Goal: Find contact information: Find contact information

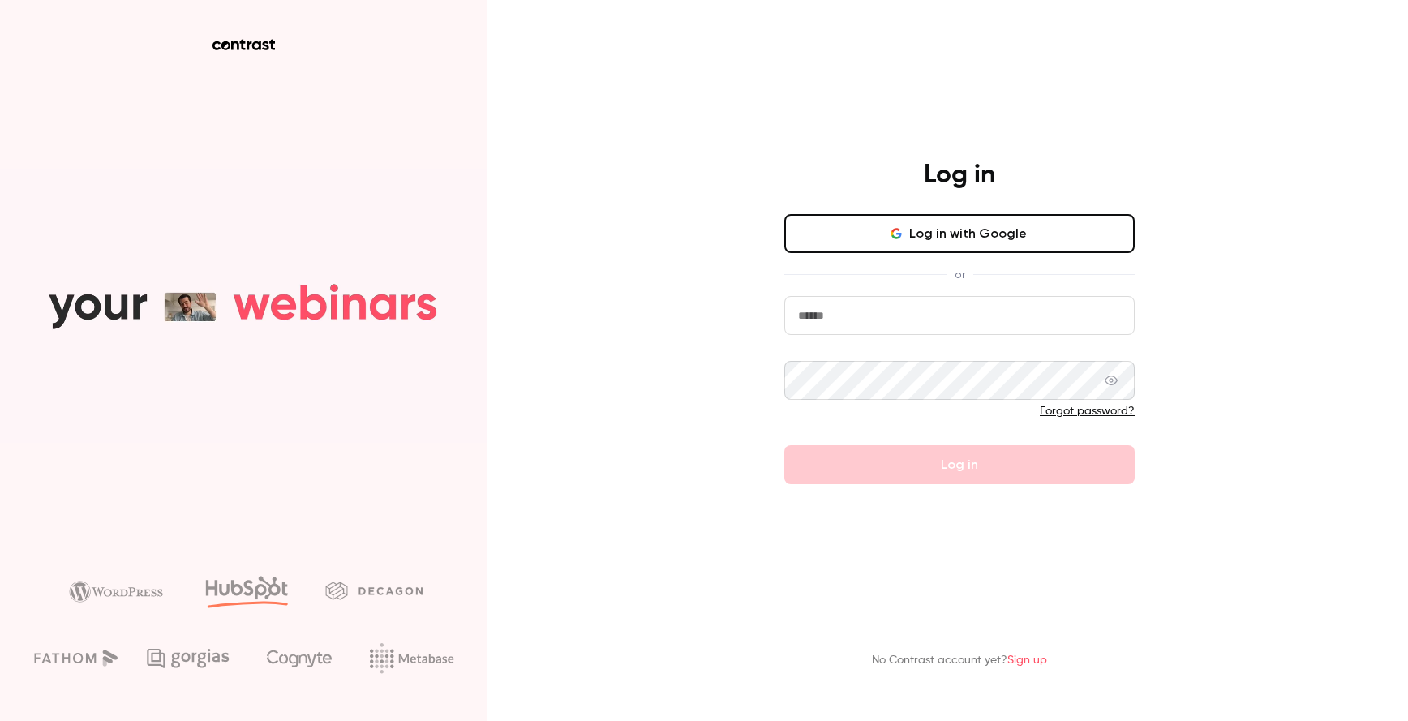
click at [997, 237] on button "Log in with Google" at bounding box center [959, 233] width 350 height 39
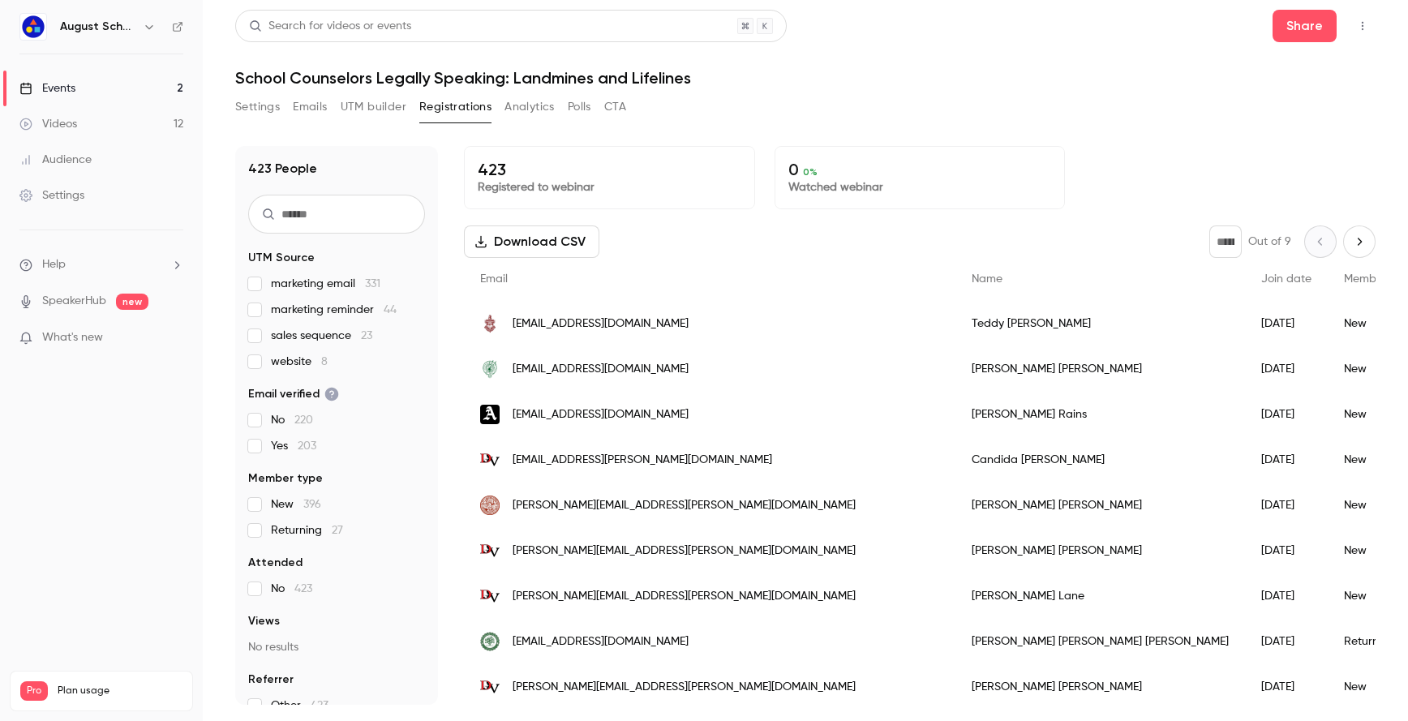
click at [10, 504] on nav "August Schools Events 2 Videos 12 Audience Settings Help SpeakerHub new What's …" at bounding box center [101, 360] width 203 height 721
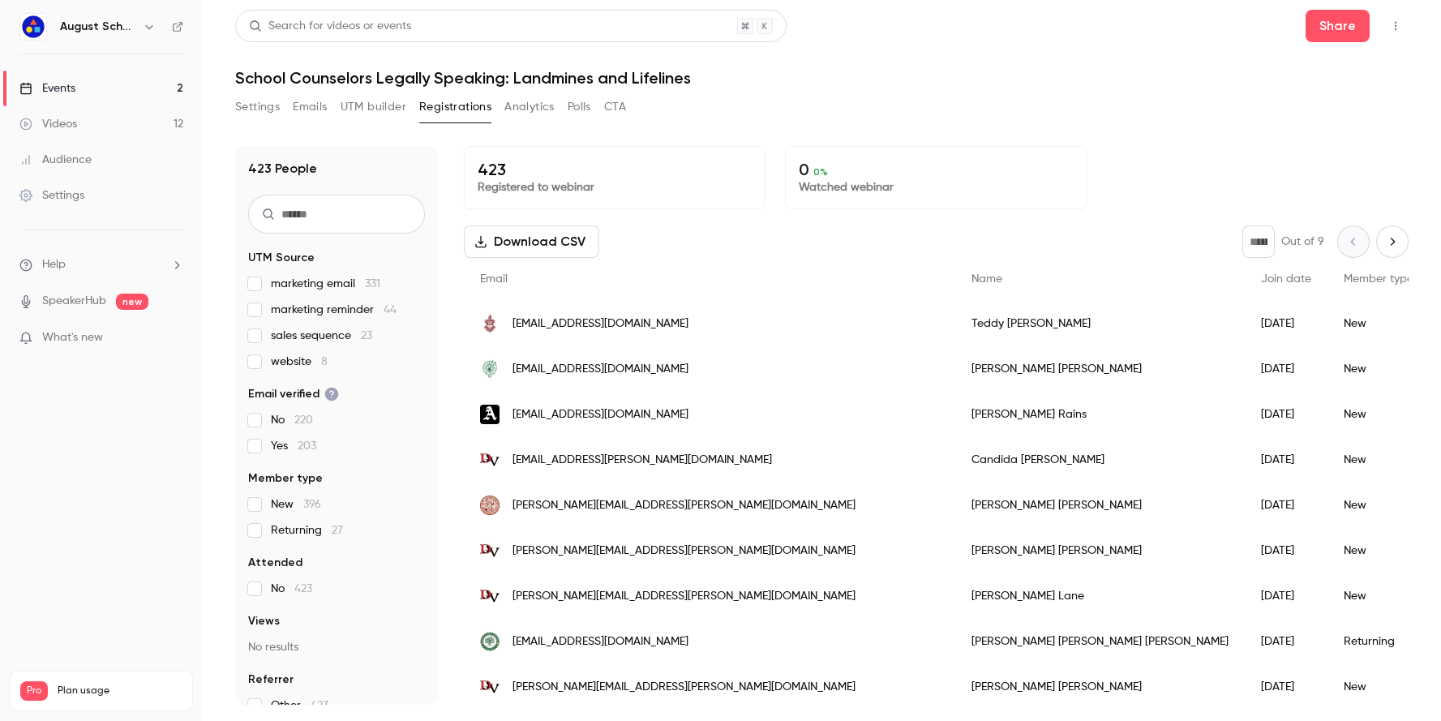
click at [1383, 239] on icon "Next page" at bounding box center [1392, 241] width 18 height 13
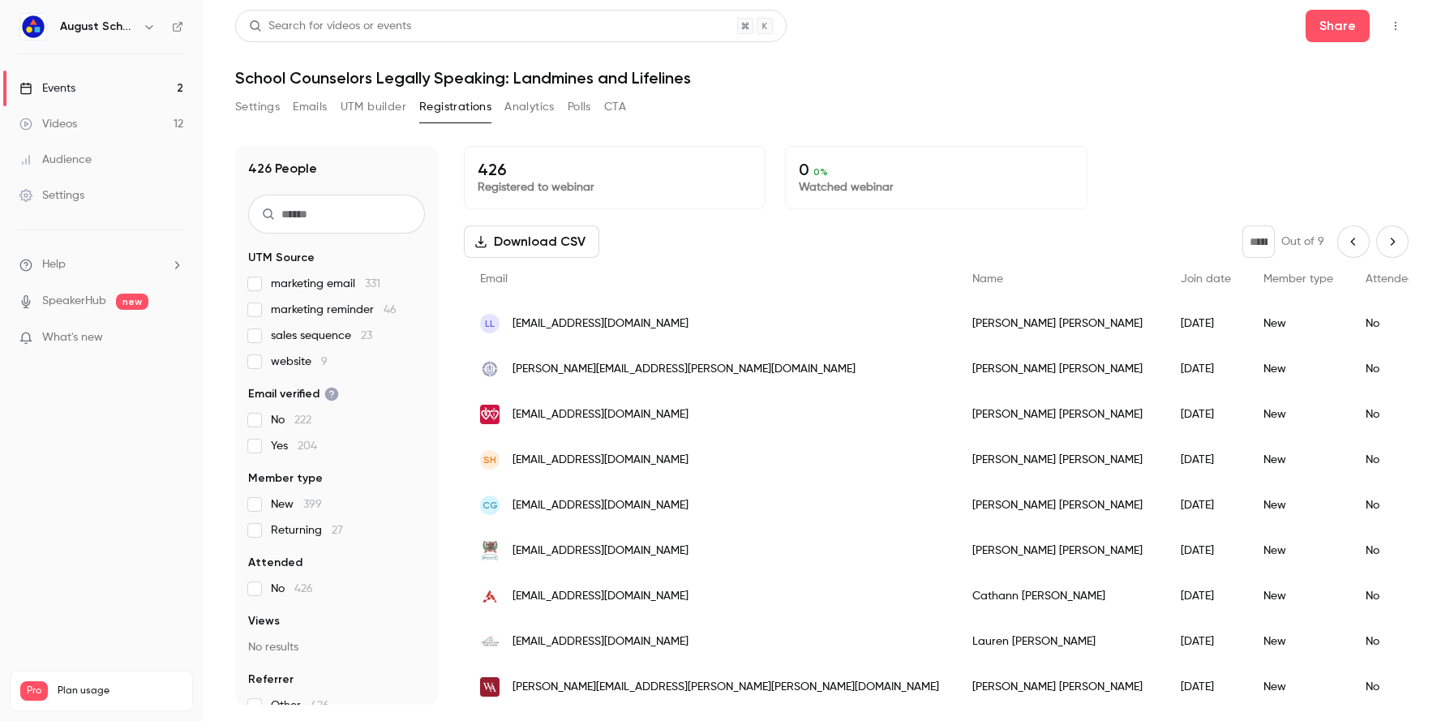
click at [1384, 242] on icon "Next page" at bounding box center [1392, 241] width 18 height 13
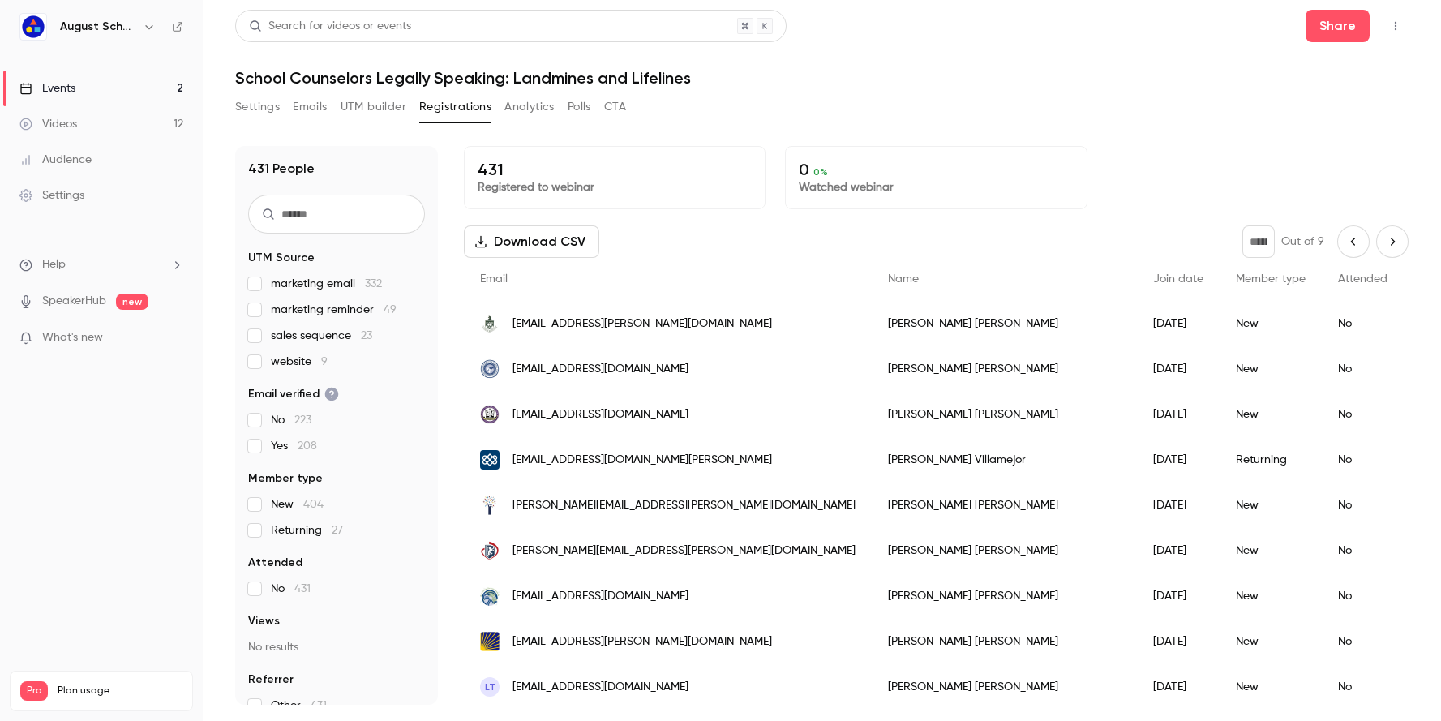
click at [1383, 240] on icon "Next page" at bounding box center [1392, 241] width 18 height 13
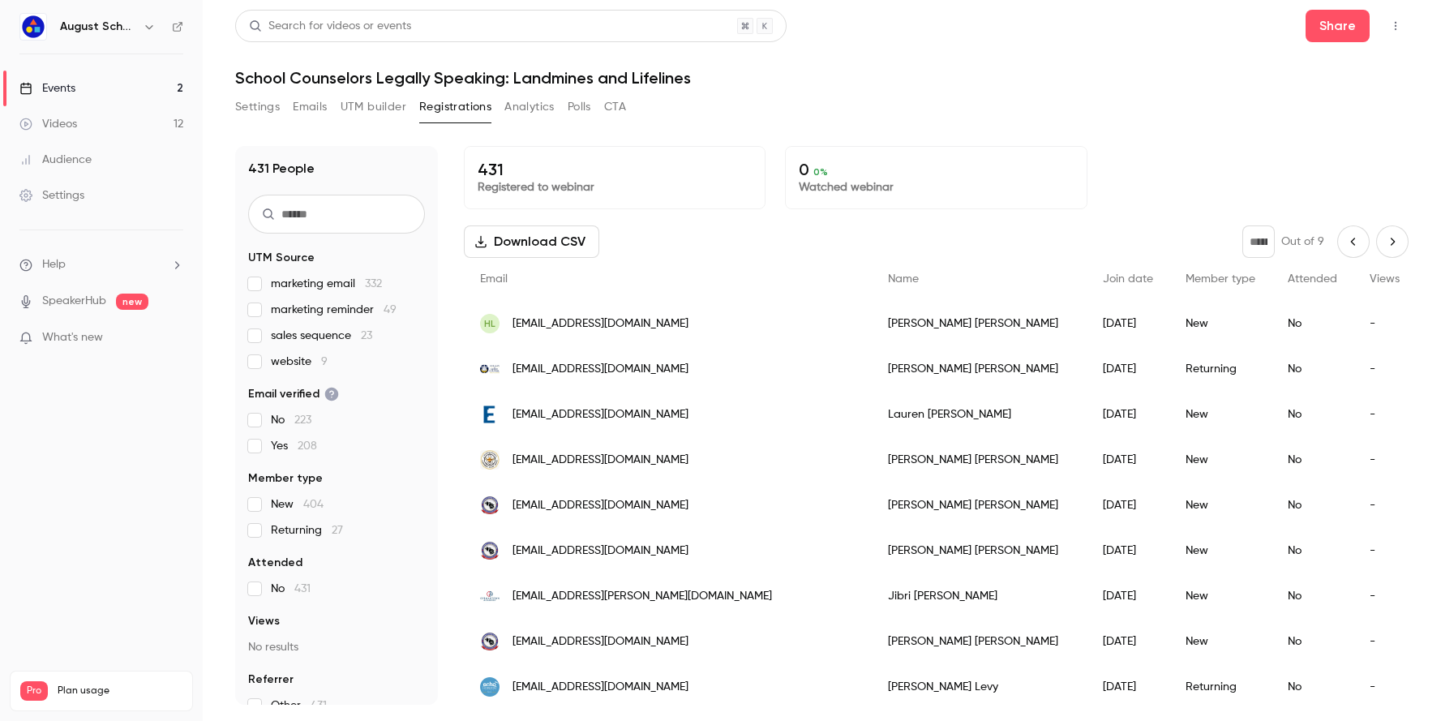
click at [1383, 240] on icon "Next page" at bounding box center [1392, 241] width 18 height 13
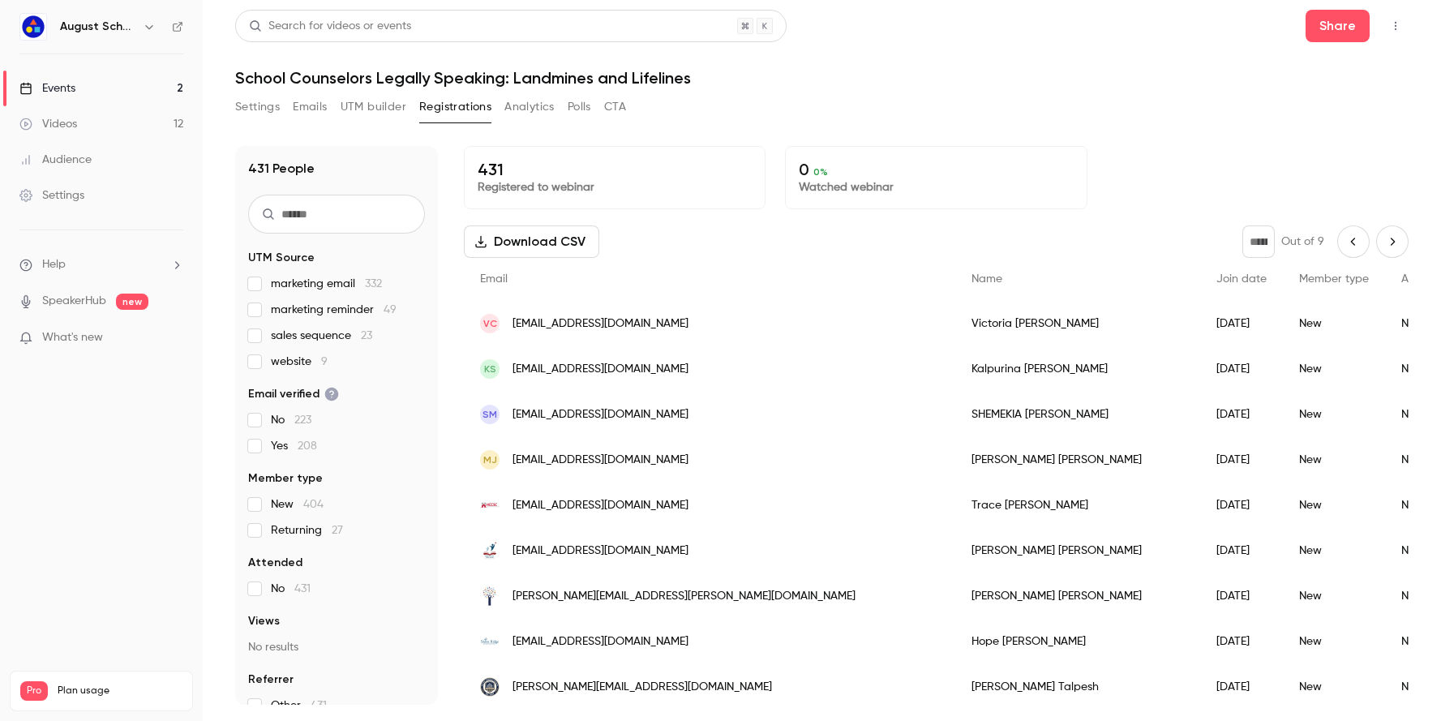
click at [1391, 240] on icon "Next page" at bounding box center [1393, 241] width 4 height 7
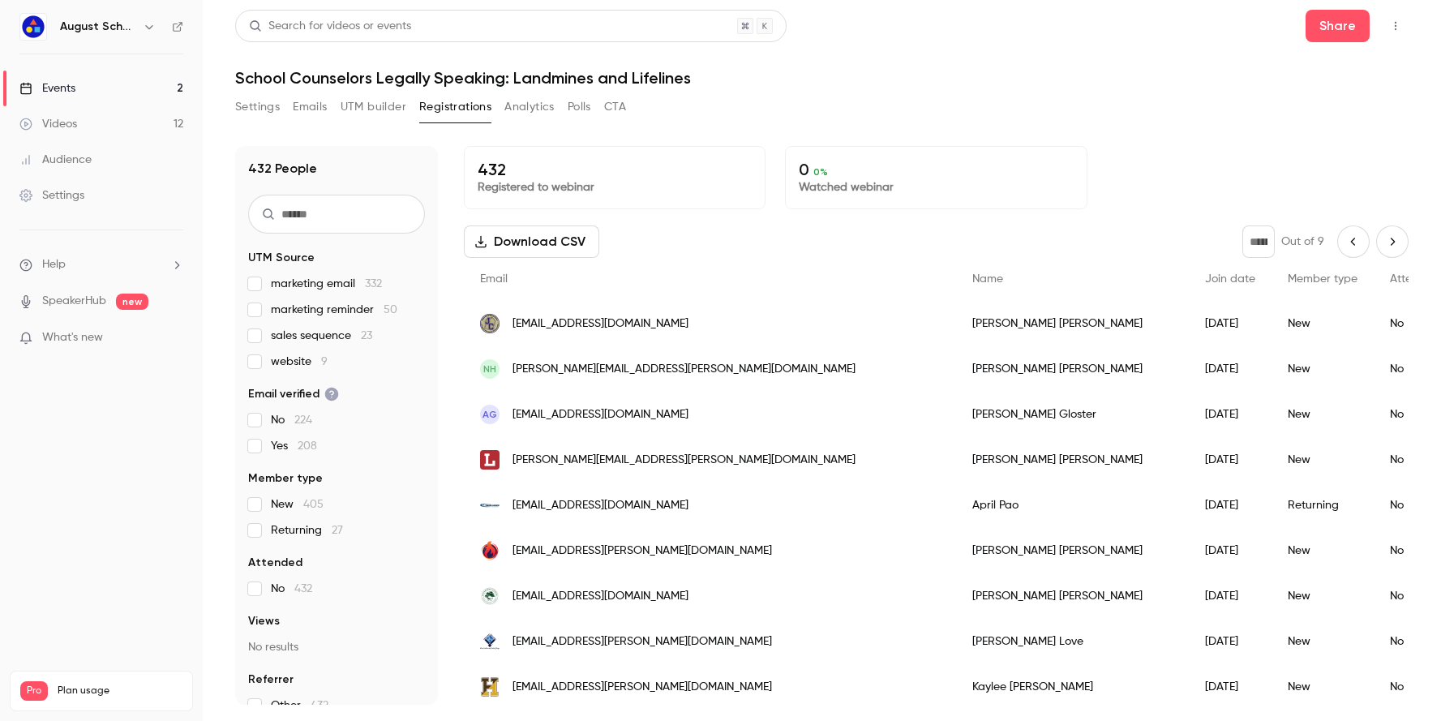
click at [1383, 235] on icon "Next page" at bounding box center [1392, 241] width 18 height 13
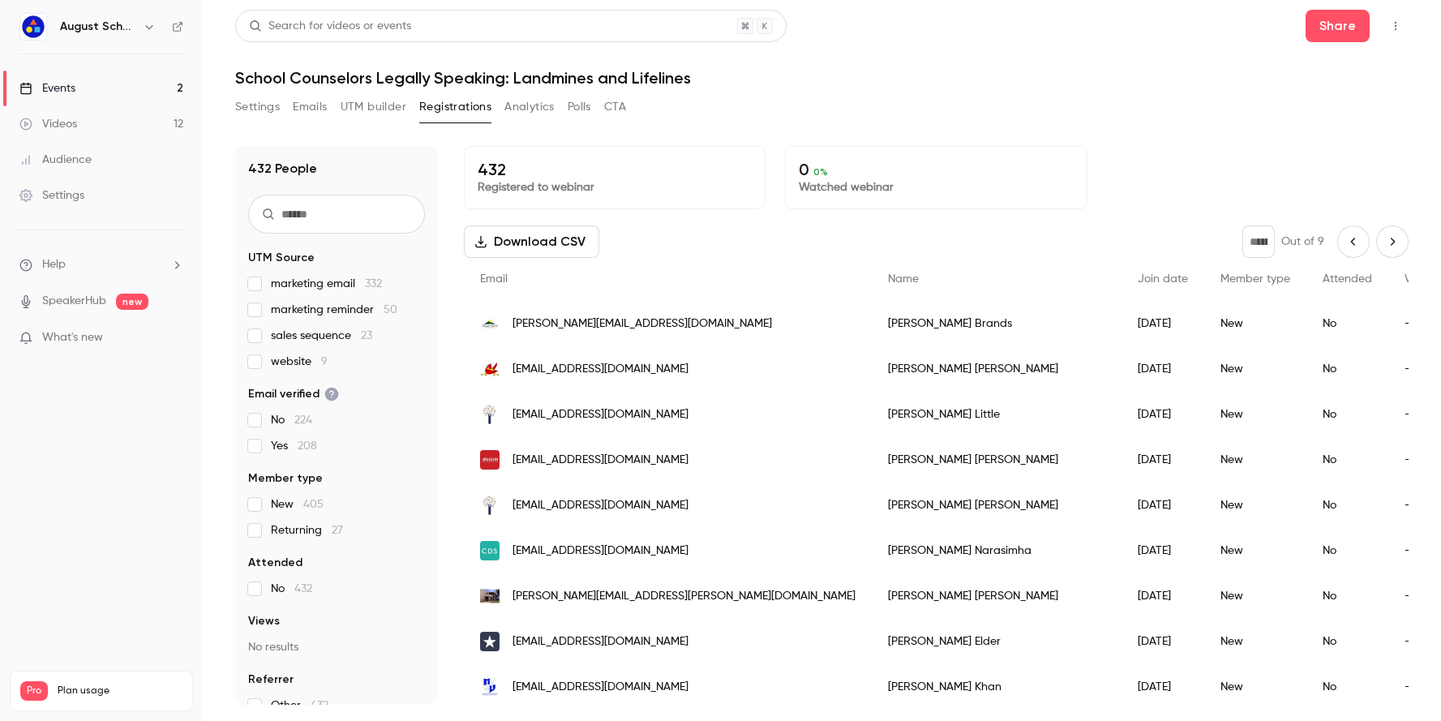
click at [1385, 240] on icon "Next page" at bounding box center [1392, 241] width 18 height 13
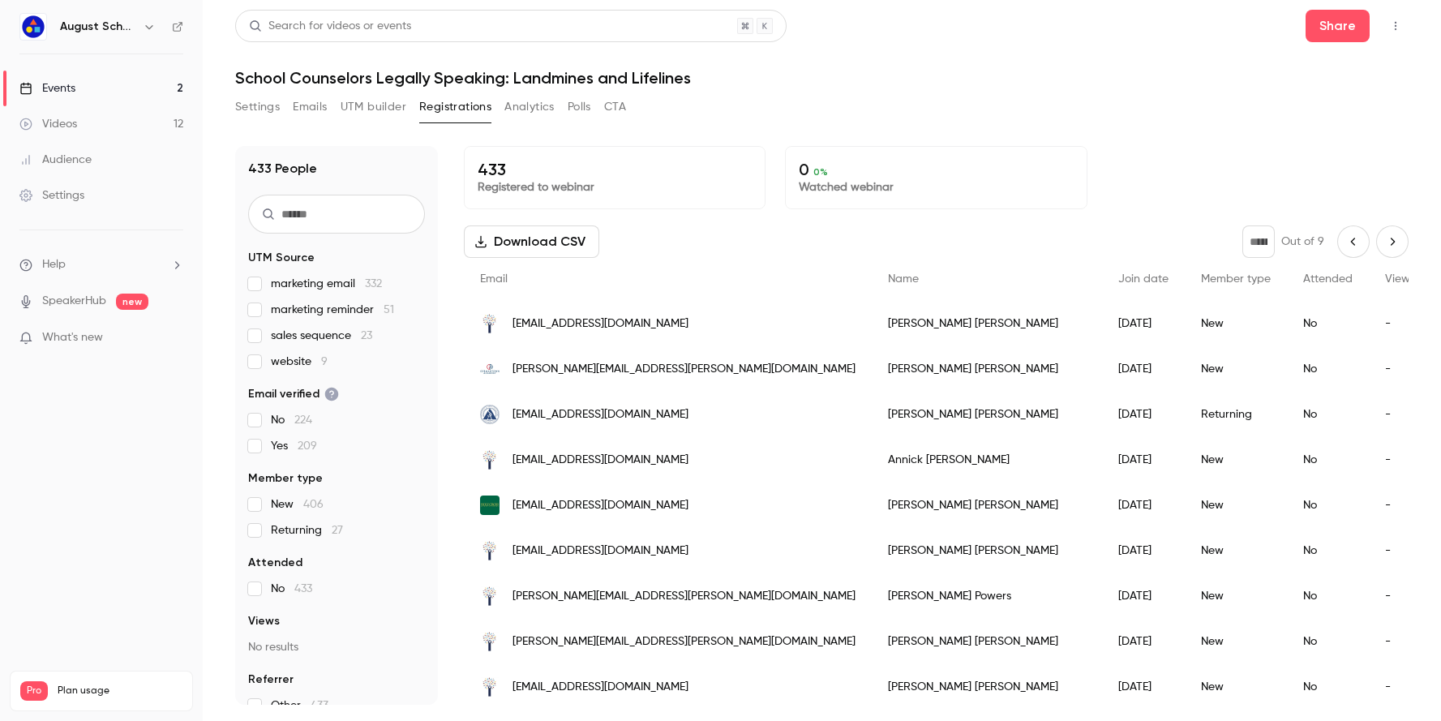
click at [1384, 239] on icon "Next page" at bounding box center [1392, 241] width 18 height 13
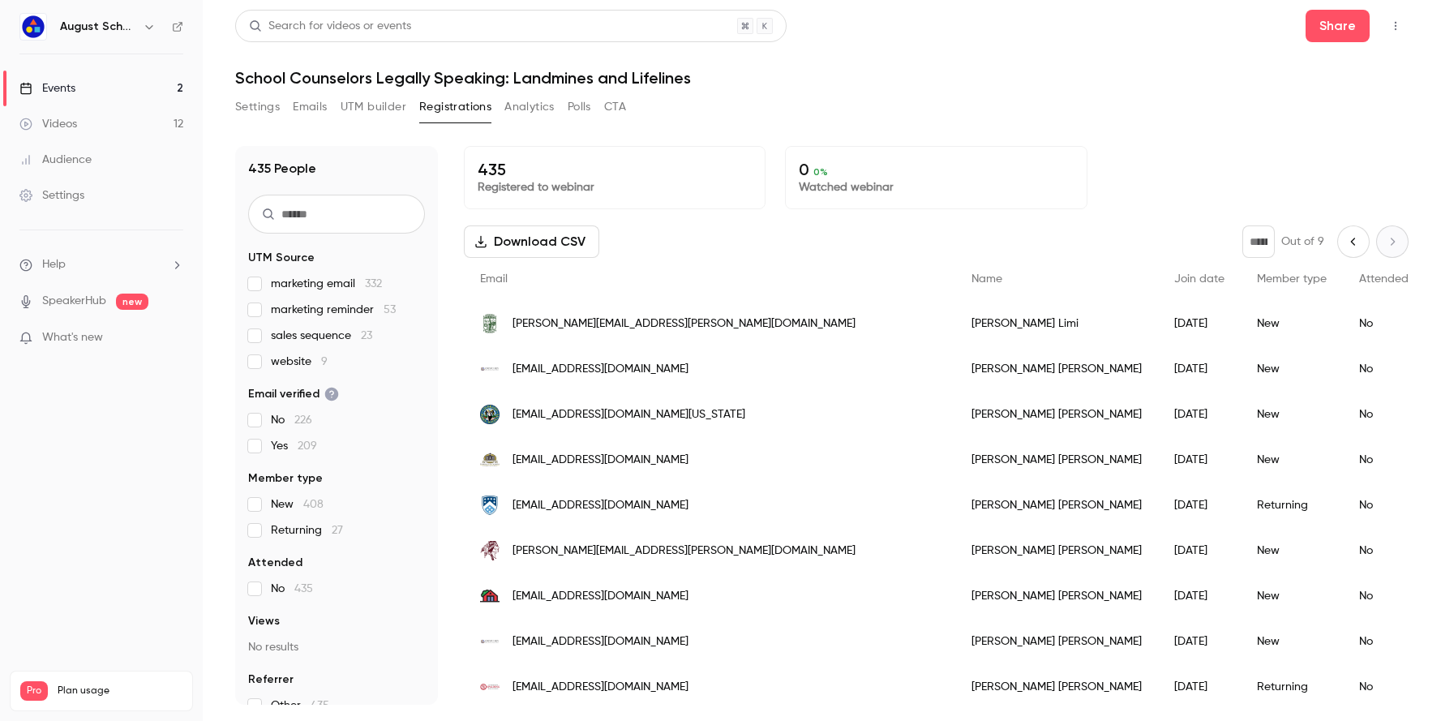
click at [1344, 240] on icon "Previous page" at bounding box center [1353, 241] width 18 height 13
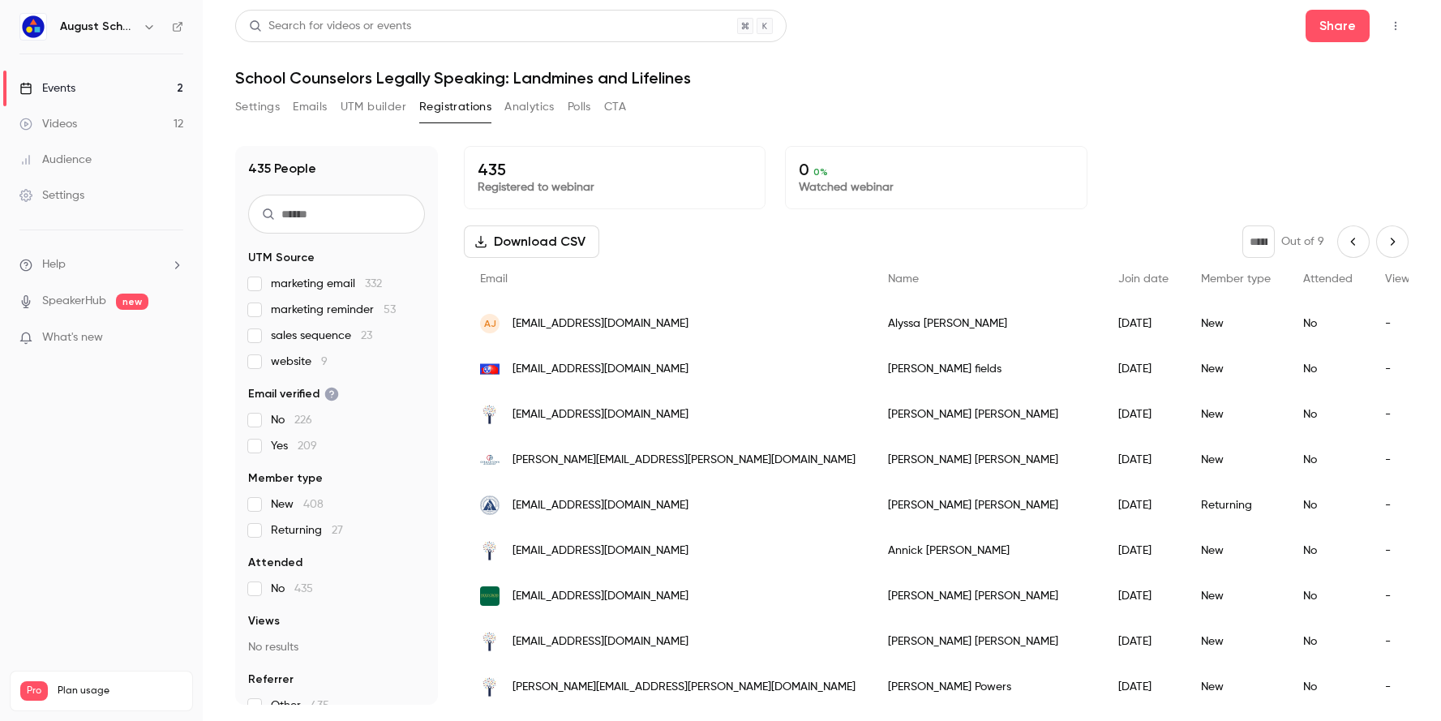
click at [1344, 241] on icon "Previous page" at bounding box center [1353, 241] width 18 height 13
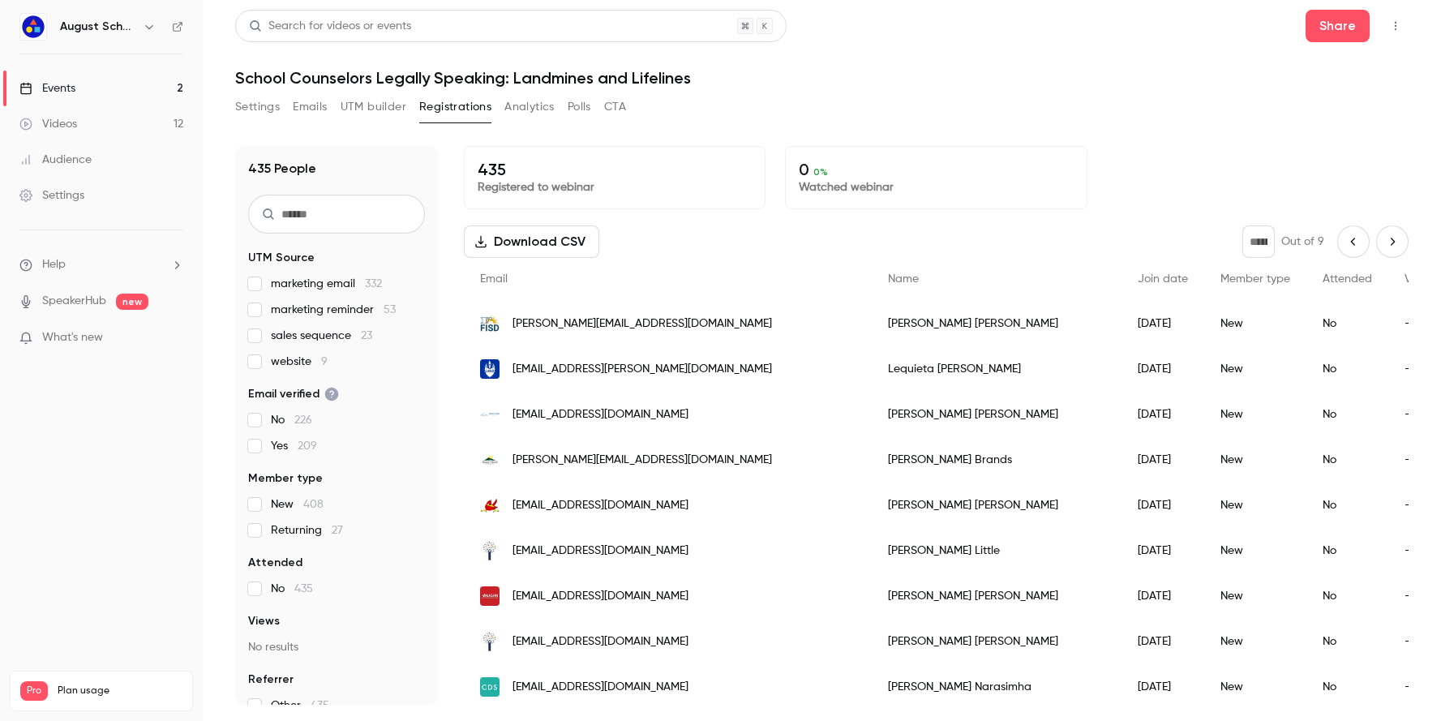
click at [1344, 246] on icon "Previous page" at bounding box center [1353, 241] width 18 height 13
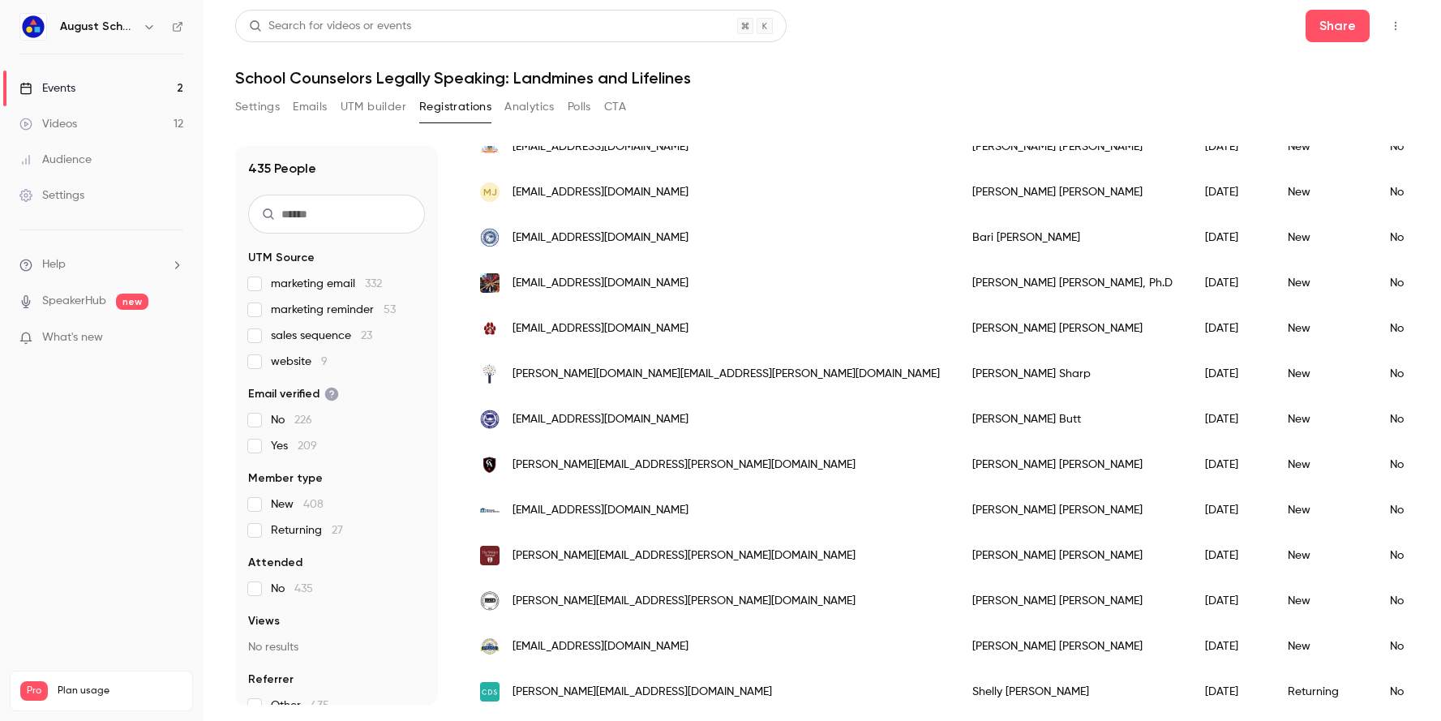
scroll to position [1670, 0]
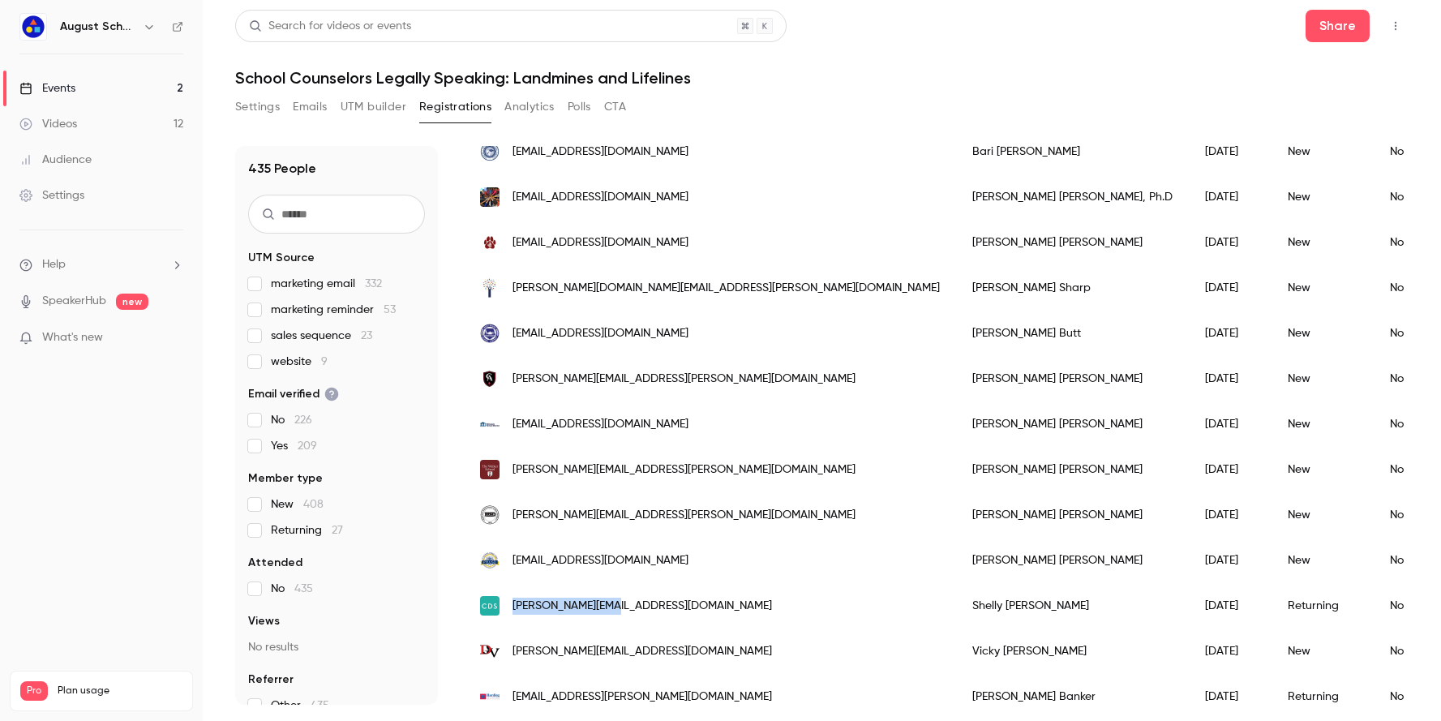
drag, startPoint x: 605, startPoint y: 606, endPoint x: 509, endPoint y: 606, distance: 95.7
click at [509, 606] on div "[PERSON_NAME][EMAIL_ADDRESS][DOMAIN_NAME]" at bounding box center [710, 605] width 492 height 45
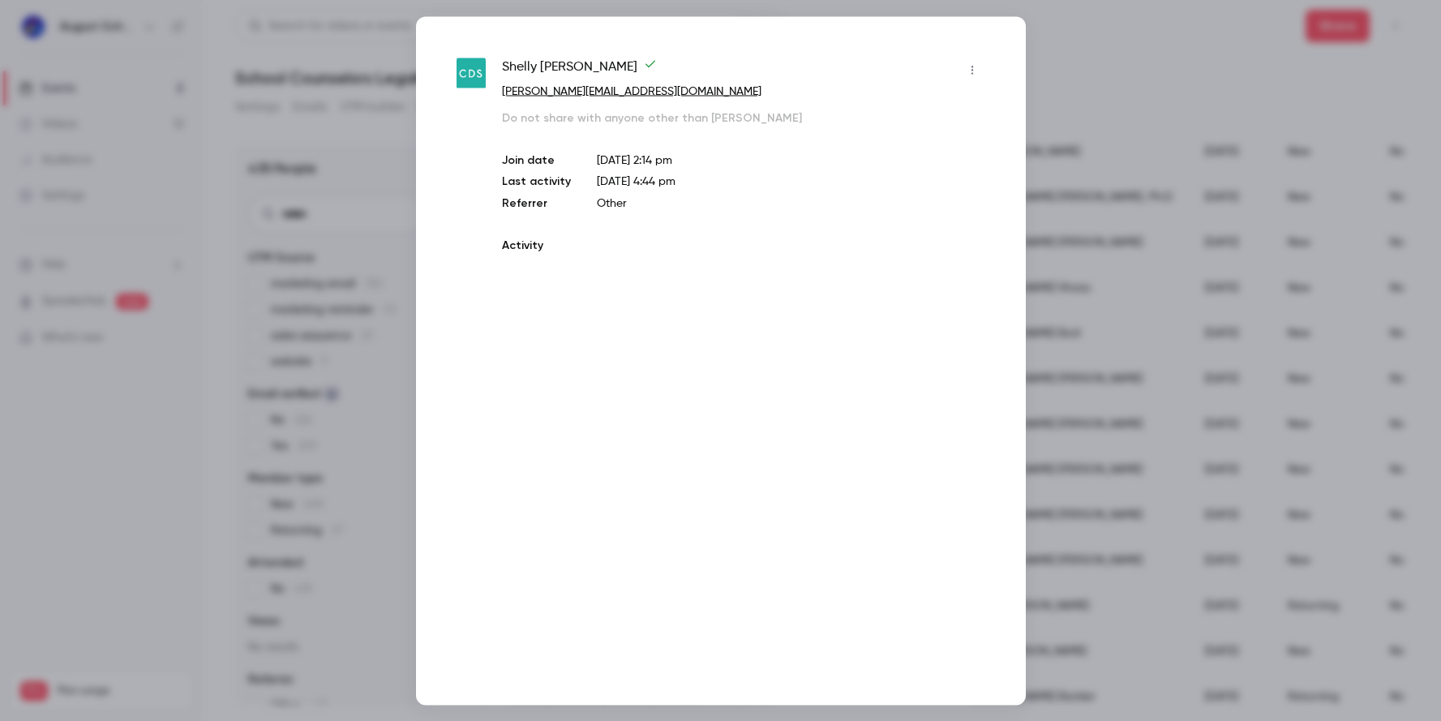
copy span "[PERSON_NAME][EMAIL_ADDRESS][DOMAIN_NAME]"
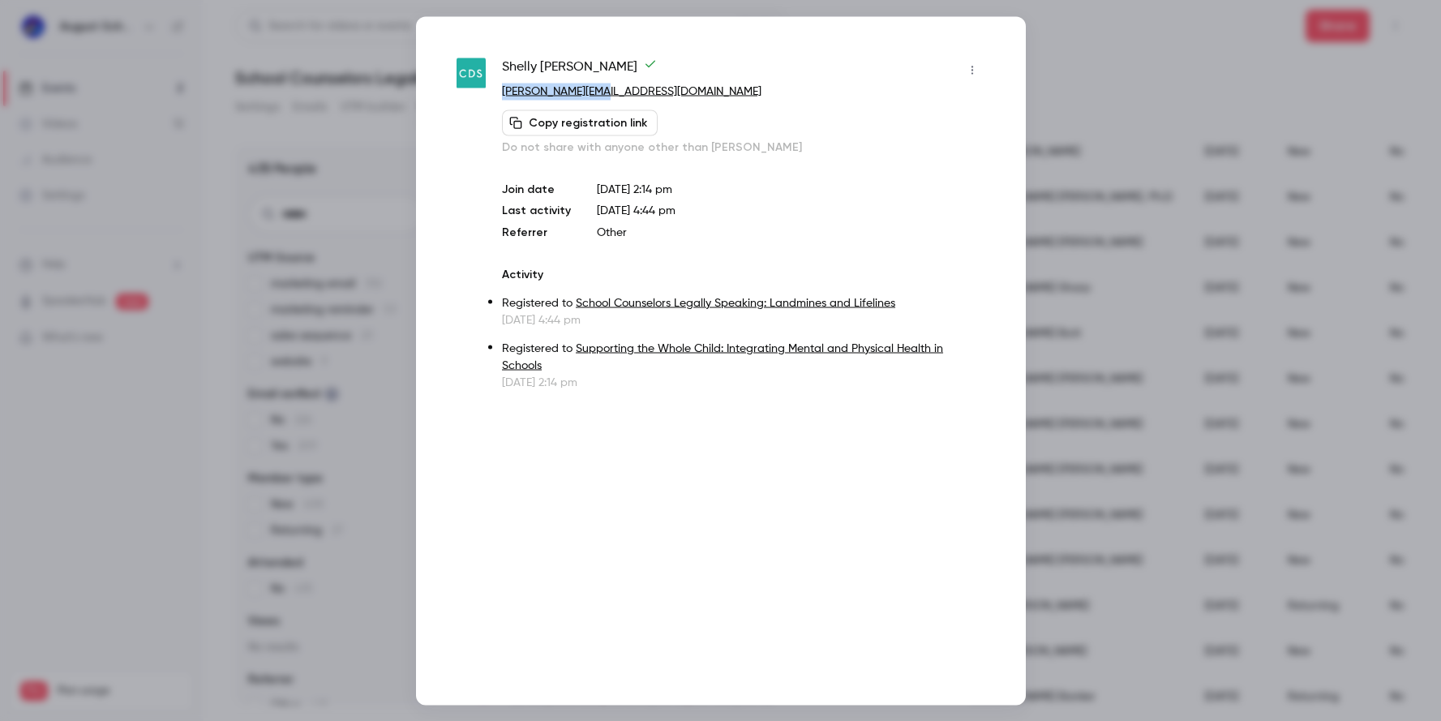
drag, startPoint x: 592, startPoint y: 92, endPoint x: 498, endPoint y: 92, distance: 94.1
click at [498, 92] on div "[PERSON_NAME] Wille [EMAIL_ADDRESS][DOMAIN_NAME] Copy registration link Do not …" at bounding box center [720, 223] width 529 height 333
copy link "[PERSON_NAME][EMAIL_ADDRESS][DOMAIN_NAME]"
click at [1075, 58] on div at bounding box center [720, 360] width 1441 height 721
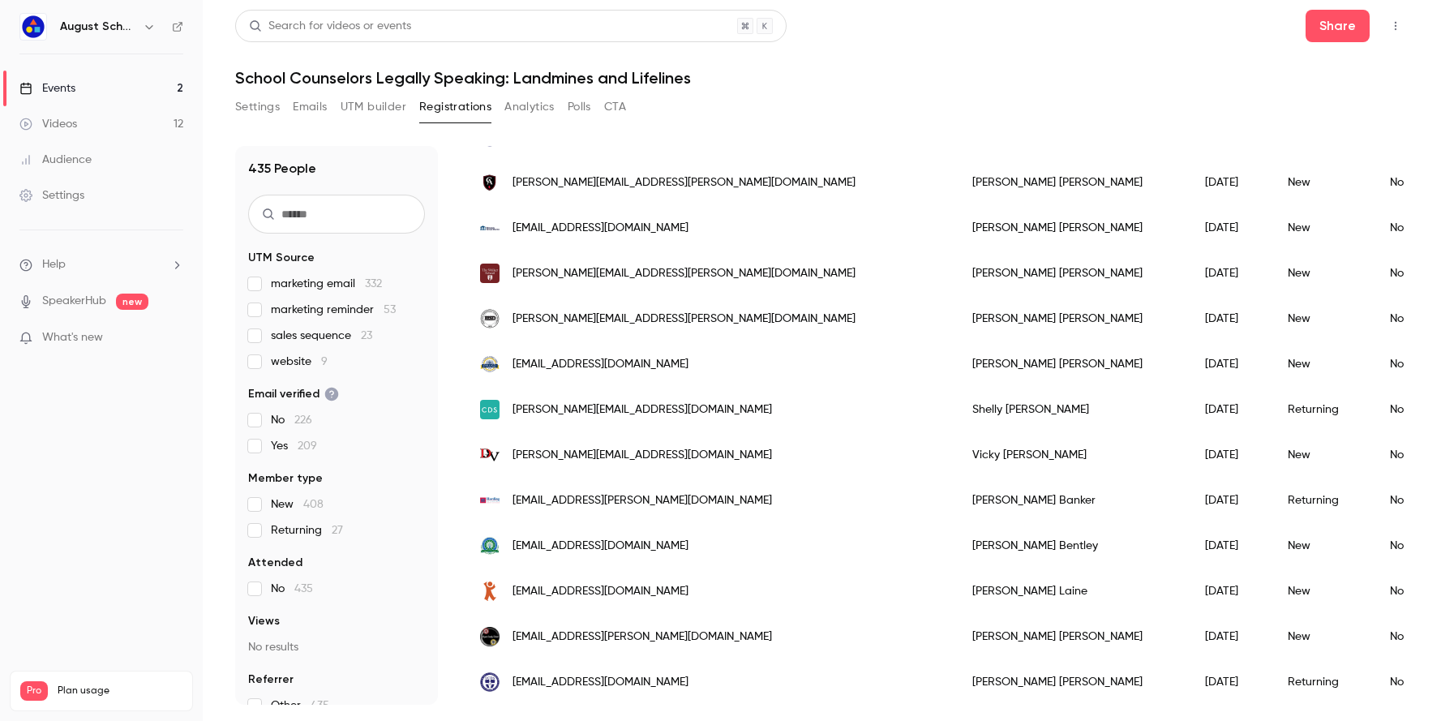
scroll to position [0, 0]
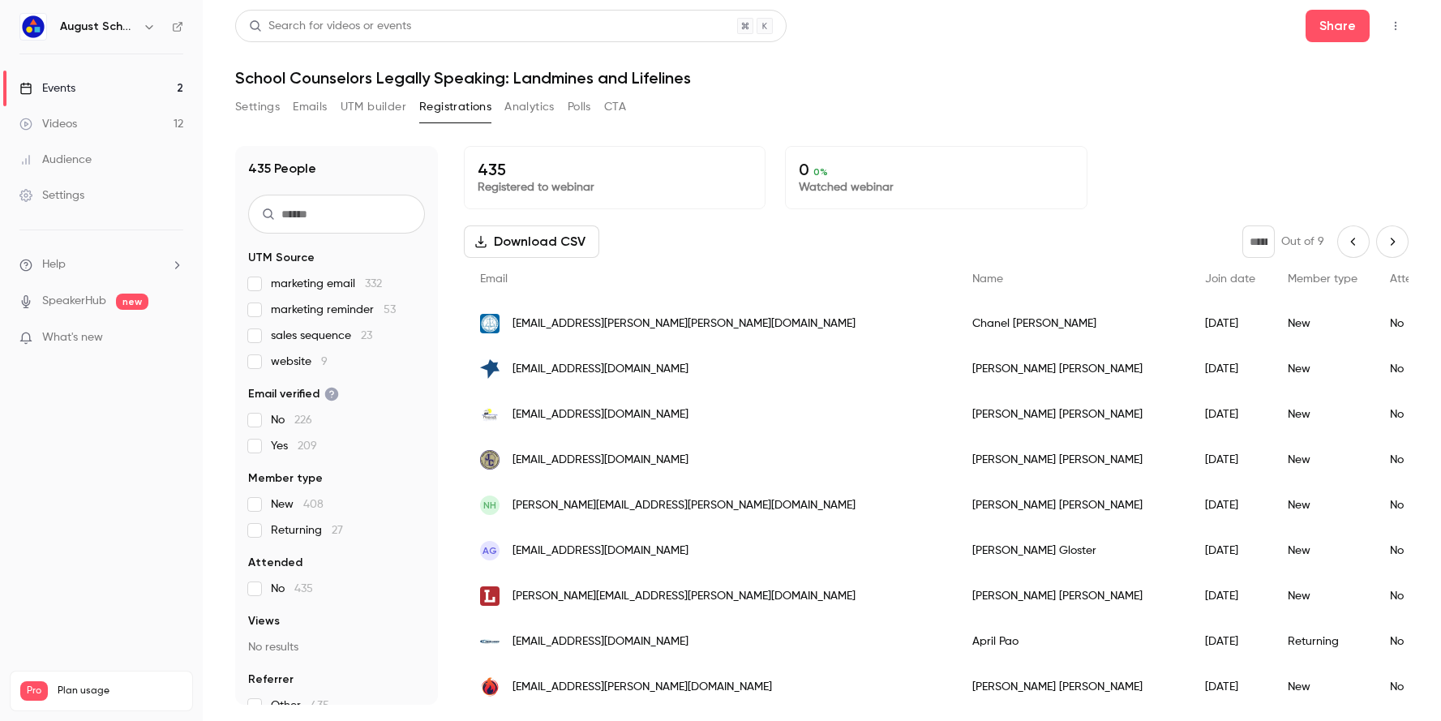
click at [1344, 239] on icon "Previous page" at bounding box center [1353, 241] width 18 height 13
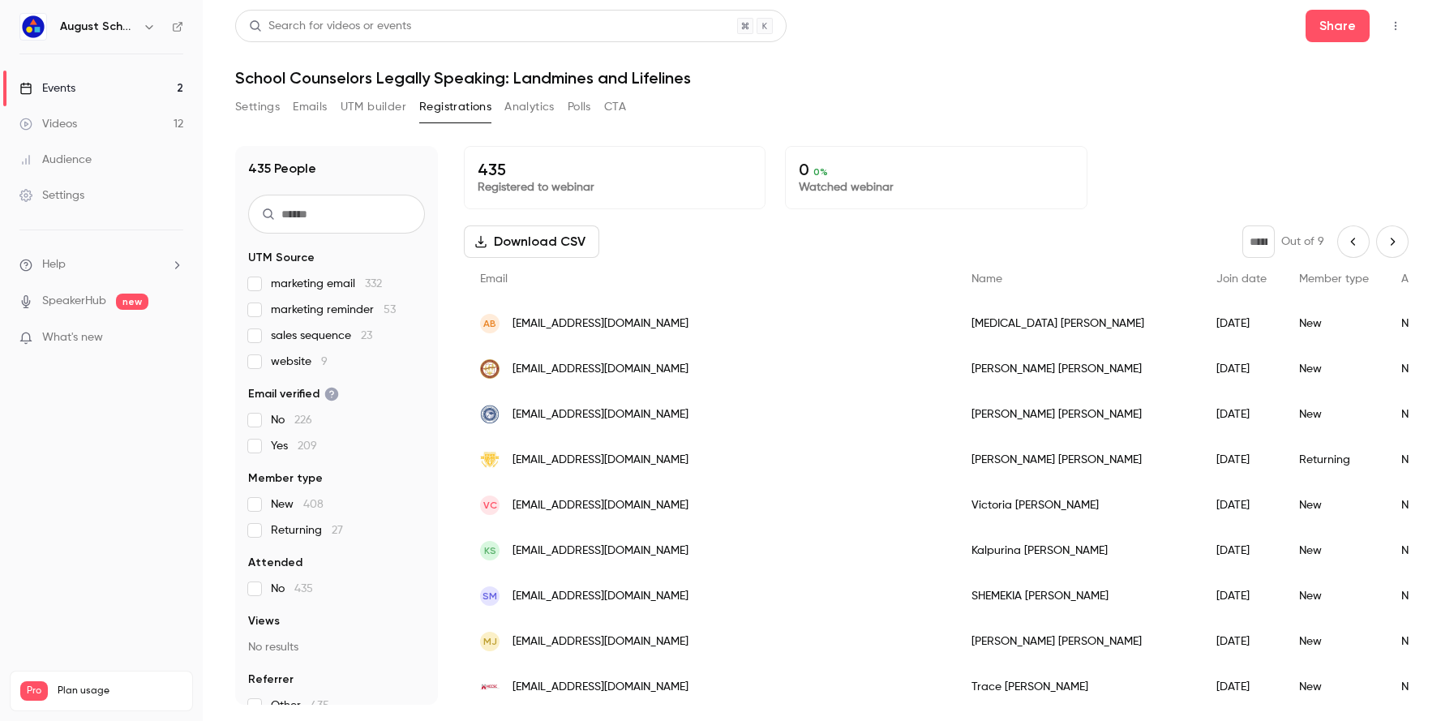
click at [1351, 240] on icon "Previous page" at bounding box center [1353, 241] width 4 height 7
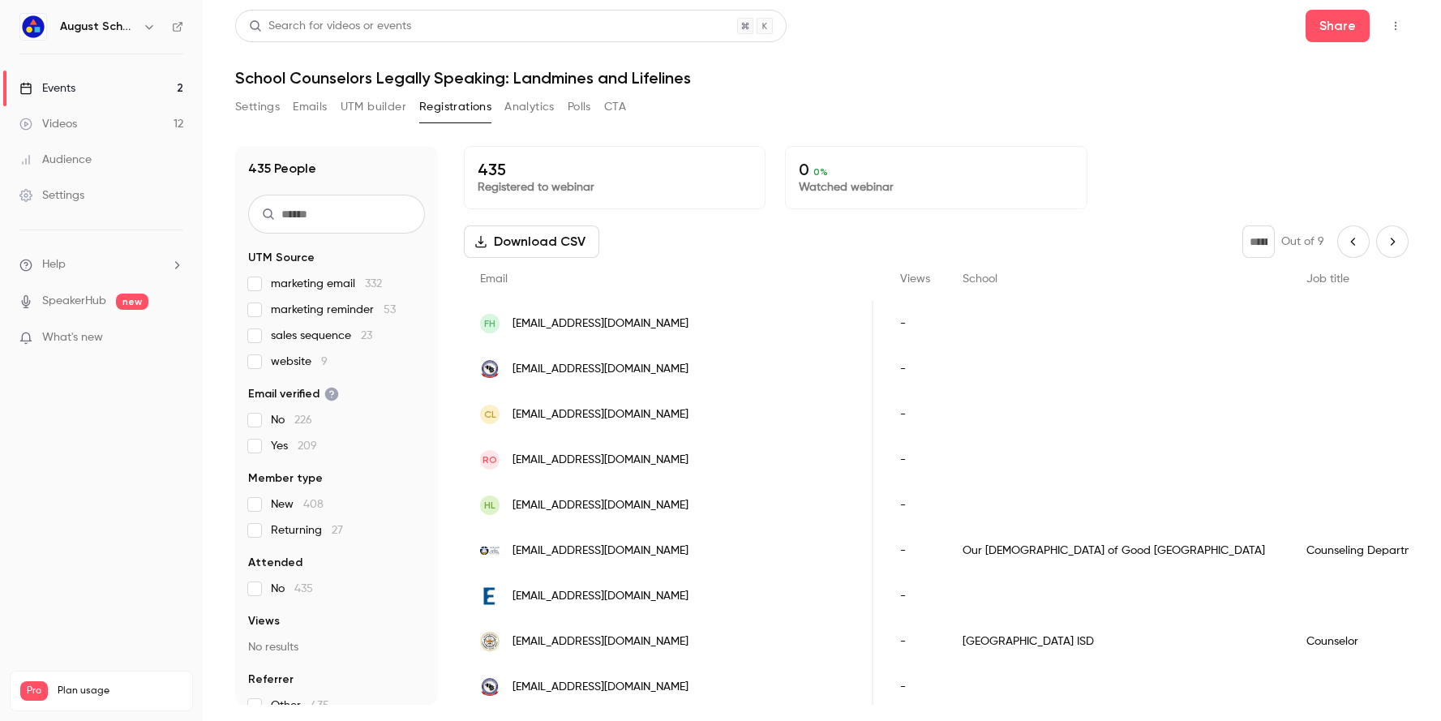
click at [1344, 241] on icon "Previous page" at bounding box center [1353, 241] width 18 height 13
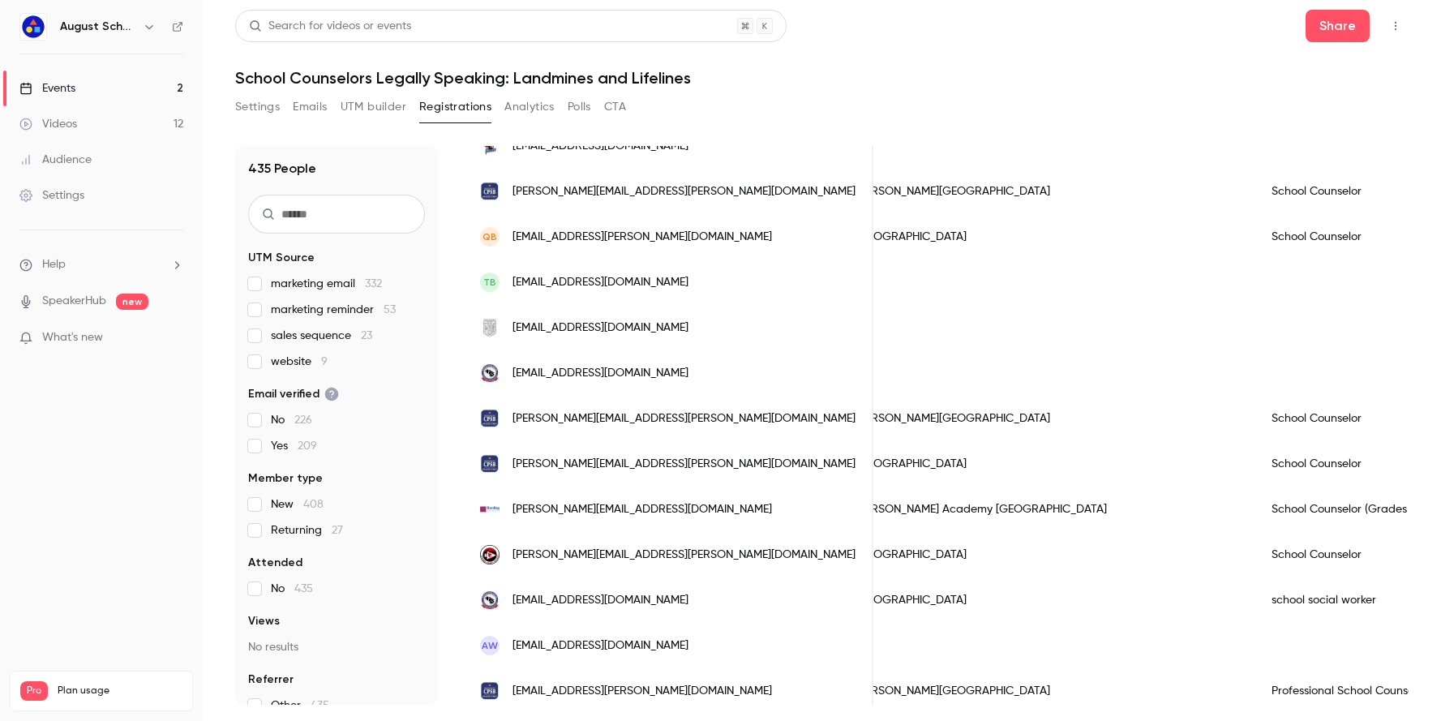
scroll to position [1048, 0]
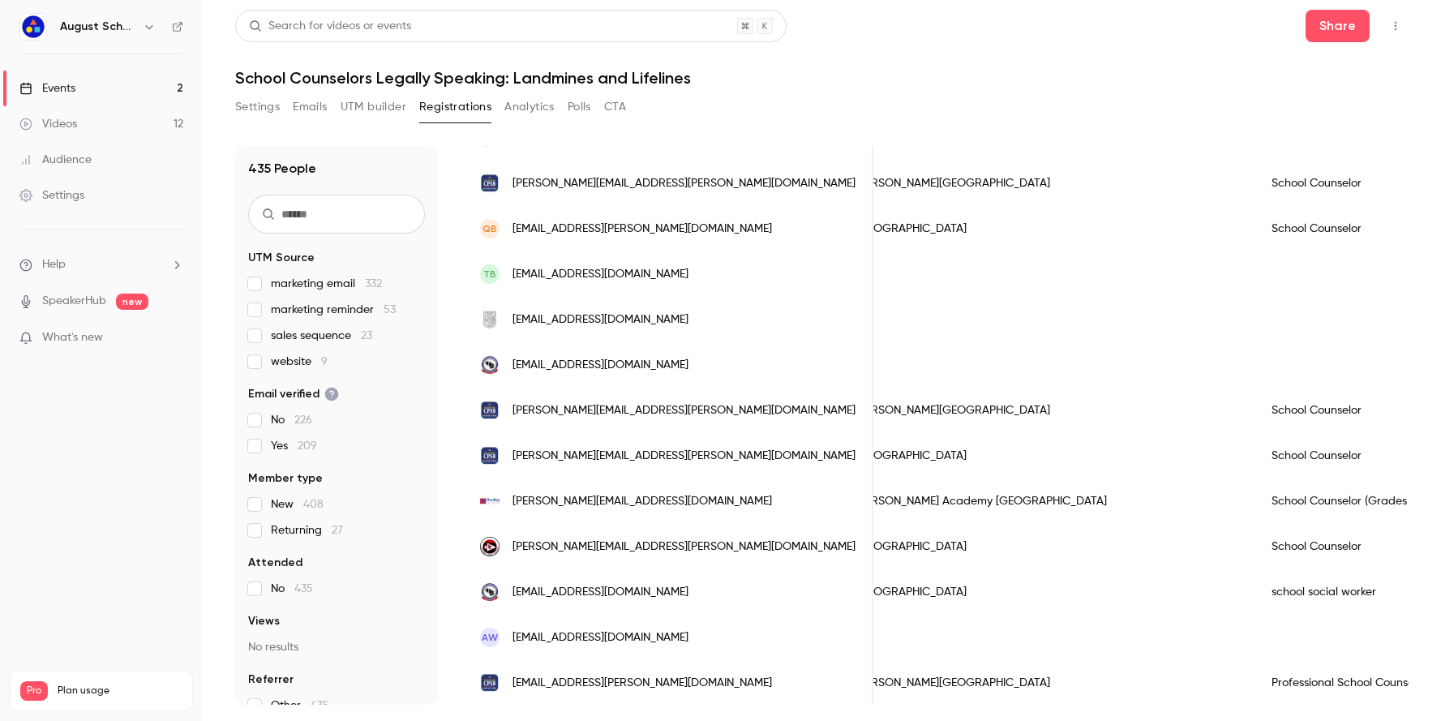
click at [607, 452] on span "[PERSON_NAME][EMAIL_ADDRESS][PERSON_NAME][DOMAIN_NAME]" at bounding box center [683, 456] width 343 height 17
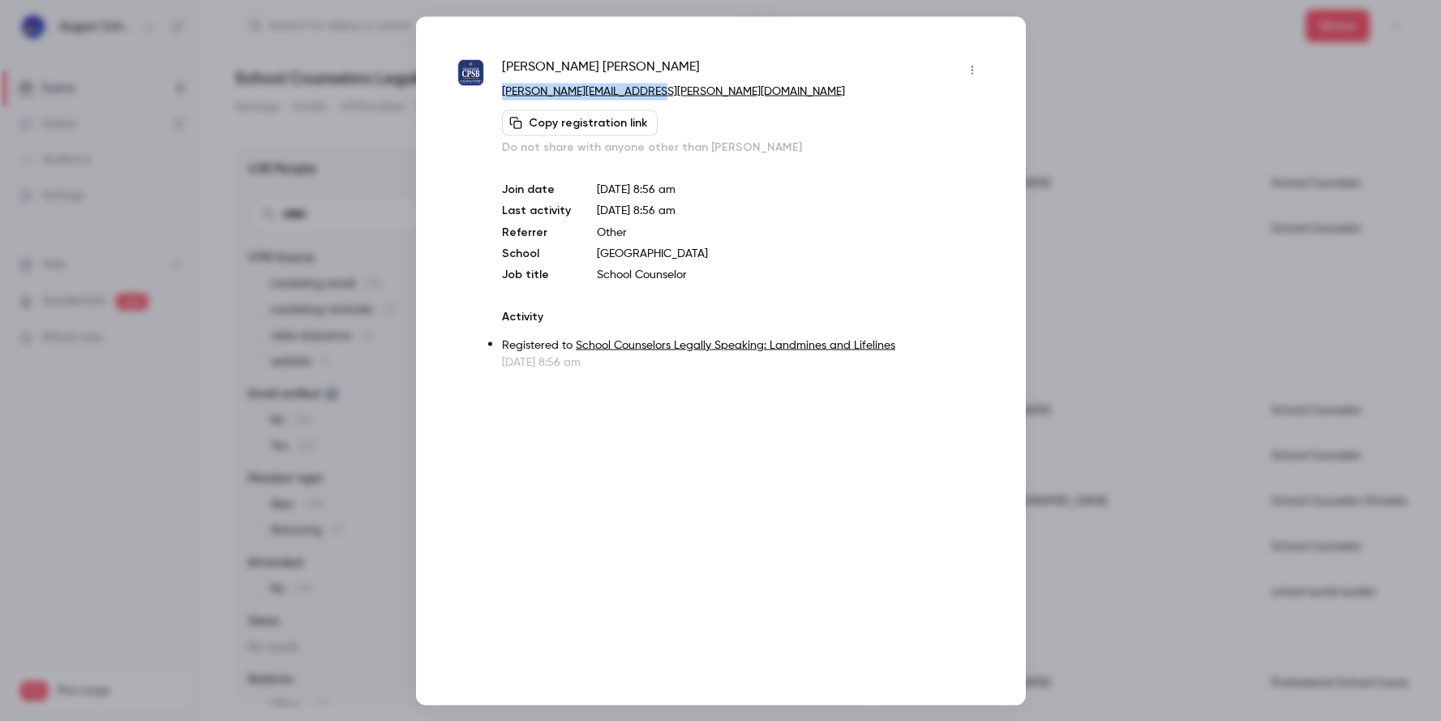
drag, startPoint x: 657, startPoint y: 93, endPoint x: 504, endPoint y: 93, distance: 153.2
click at [504, 93] on p "[PERSON_NAME][EMAIL_ADDRESS][PERSON_NAME][DOMAIN_NAME]" at bounding box center [743, 91] width 482 height 17
copy link "[PERSON_NAME][EMAIL_ADDRESS][PERSON_NAME][DOMAIN_NAME]"
click at [787, 199] on div "Join date [DATE] 8:56 am Last activity [DATE] 8:56 am Referrer Other School [GE…" at bounding box center [743, 231] width 482 height 101
click at [1097, 151] on div at bounding box center [720, 360] width 1441 height 721
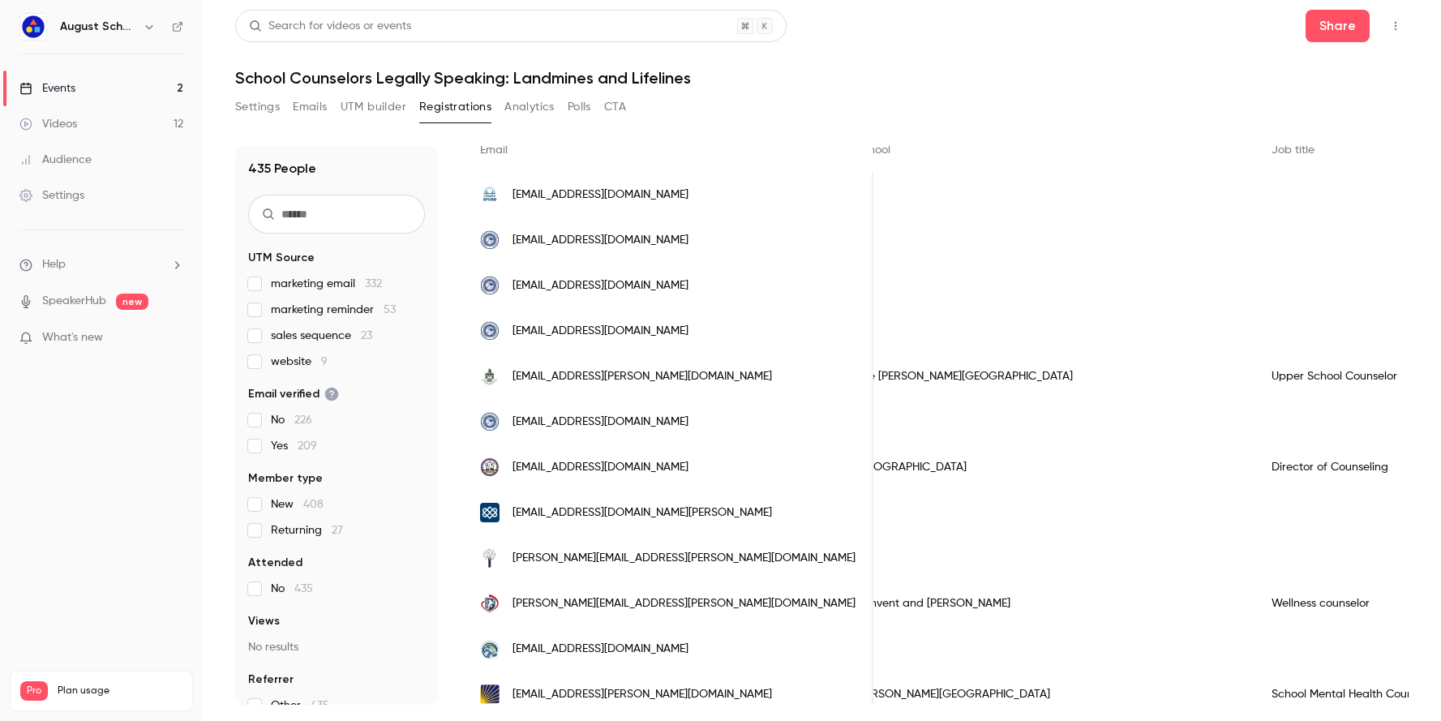
scroll to position [0, 0]
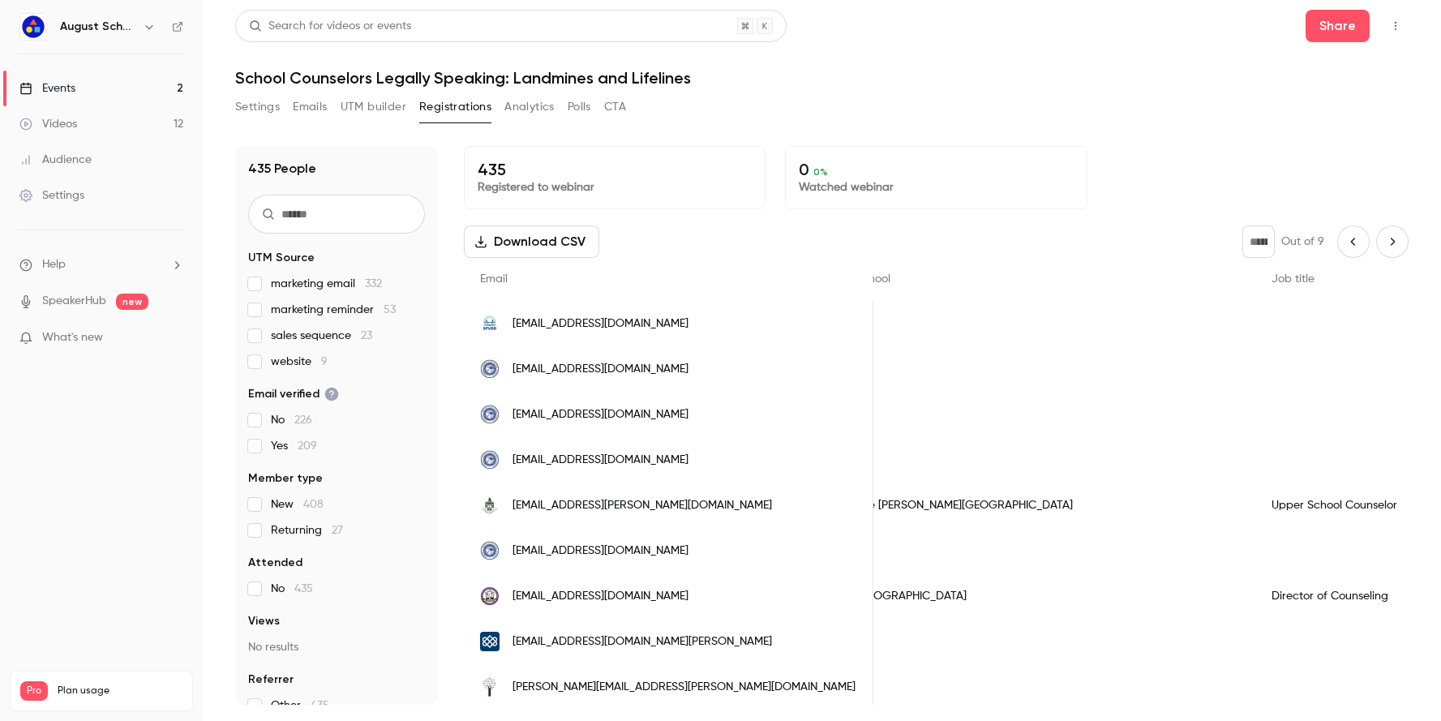
click at [1344, 236] on icon "Previous page" at bounding box center [1353, 241] width 18 height 13
type input "*"
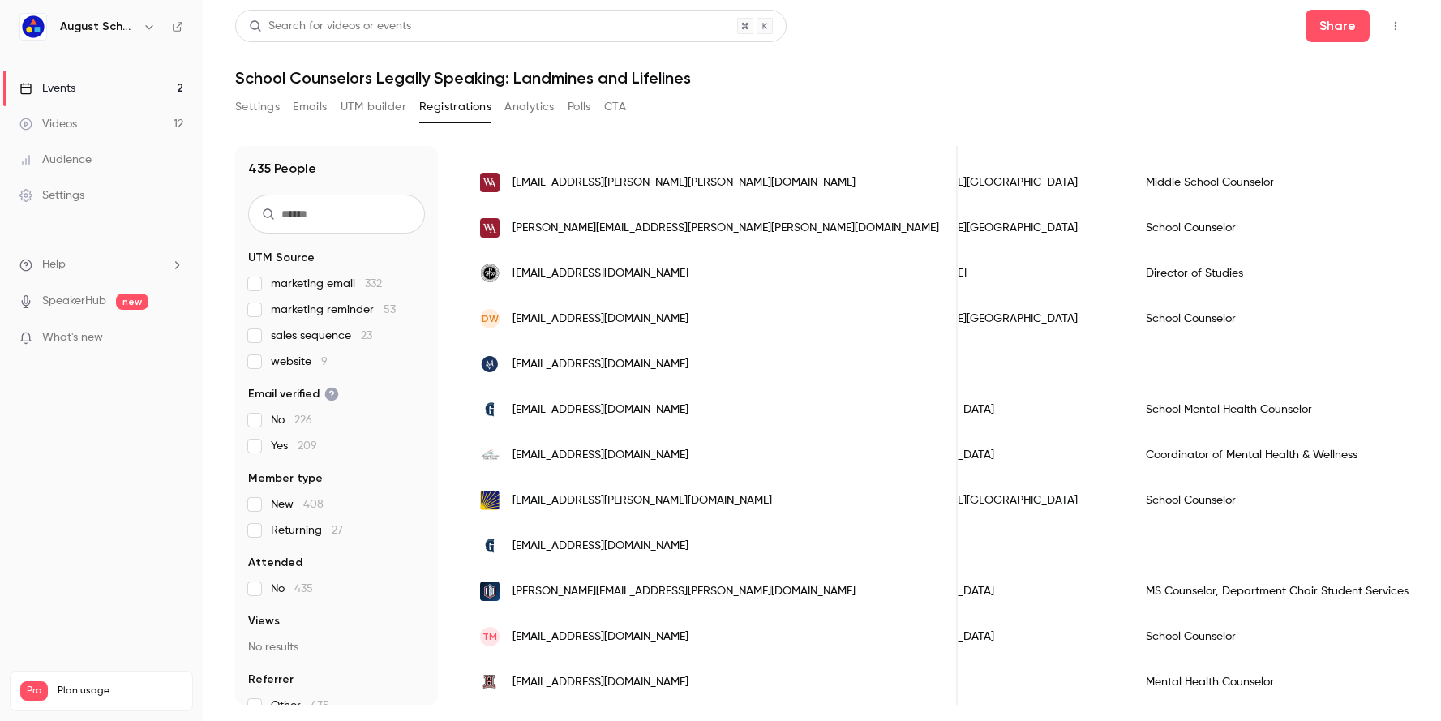
scroll to position [1879, 0]
click at [1129, 578] on div "MS Counselor, Department Chair Student Services" at bounding box center [1279, 590] width 300 height 45
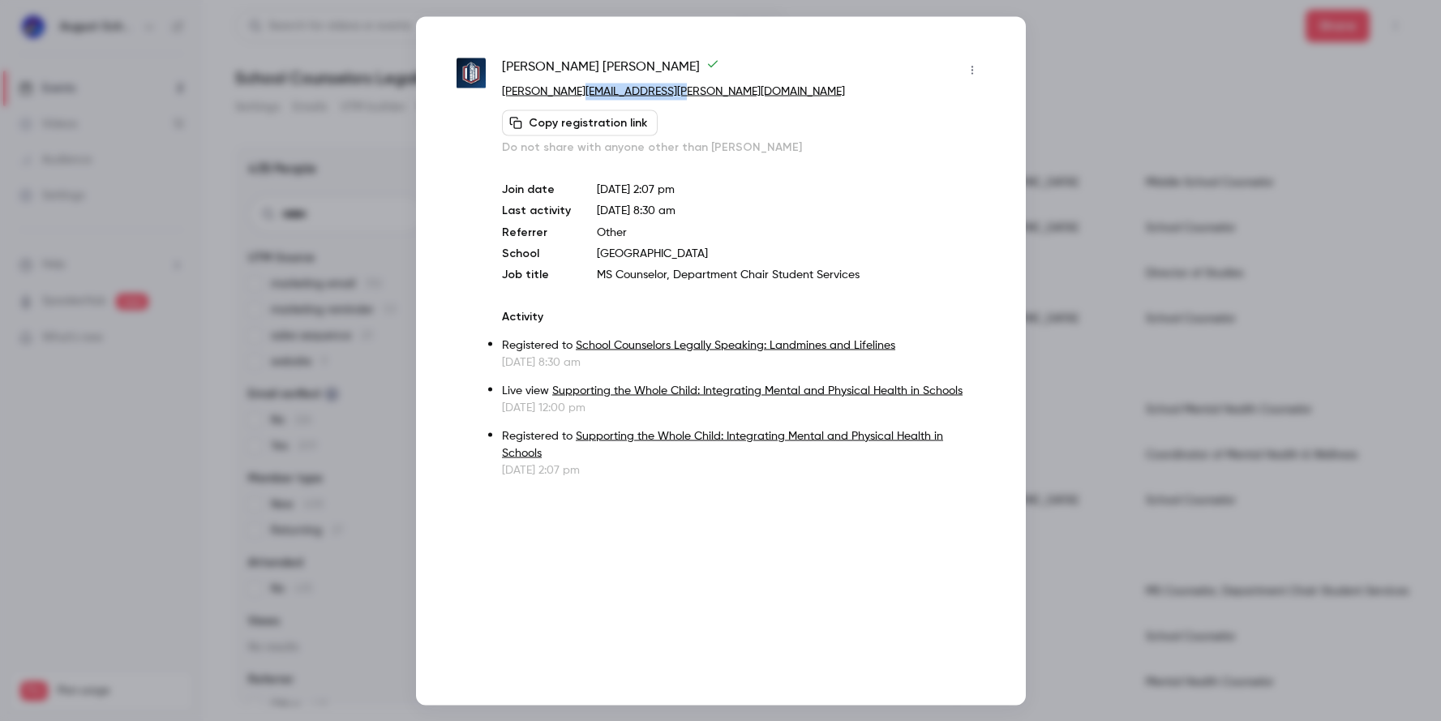
drag, startPoint x: 682, startPoint y: 91, endPoint x: 573, endPoint y: 98, distance: 108.9
click at [573, 98] on p "[PERSON_NAME][EMAIL_ADDRESS][PERSON_NAME][DOMAIN_NAME]" at bounding box center [743, 91] width 482 height 17
copy link "[DOMAIN_NAME]"
click at [1139, 211] on div at bounding box center [720, 360] width 1441 height 721
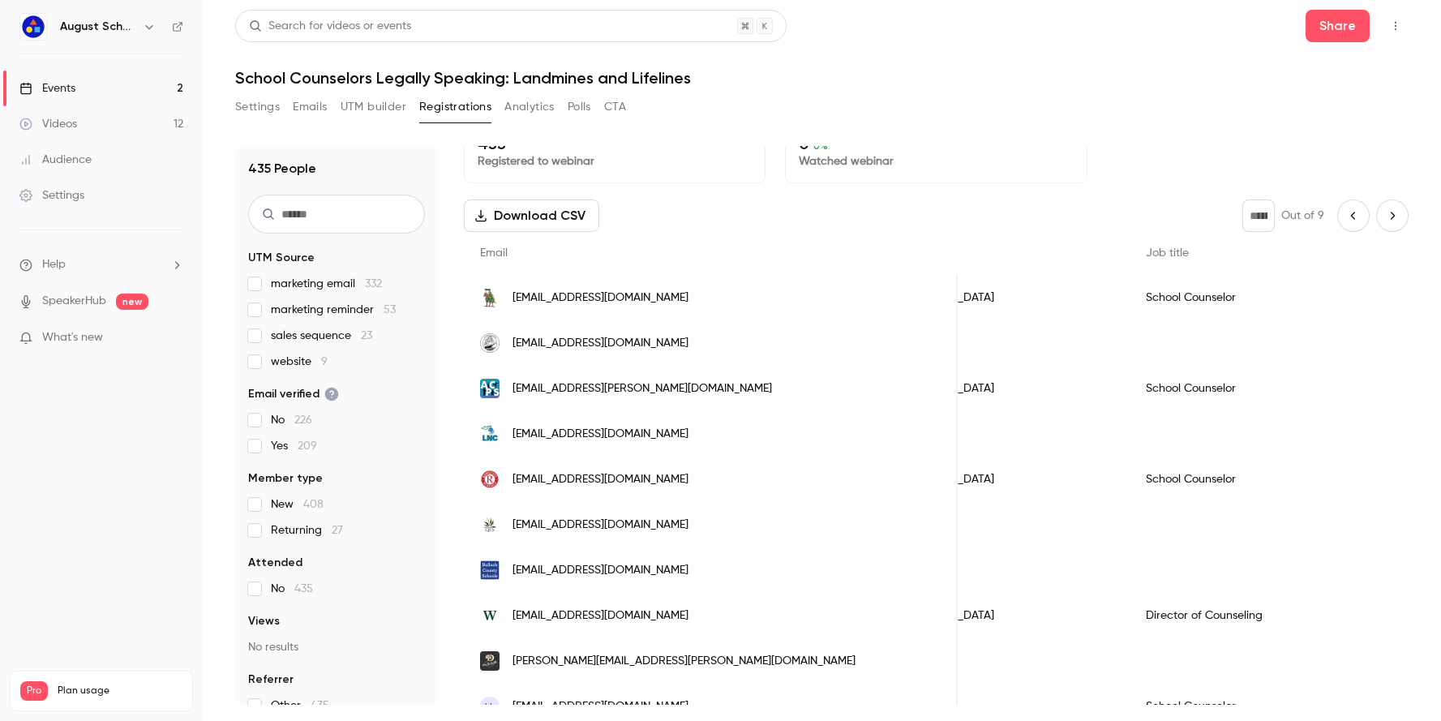
scroll to position [0, 0]
